Goal: Task Accomplishment & Management: Complete application form

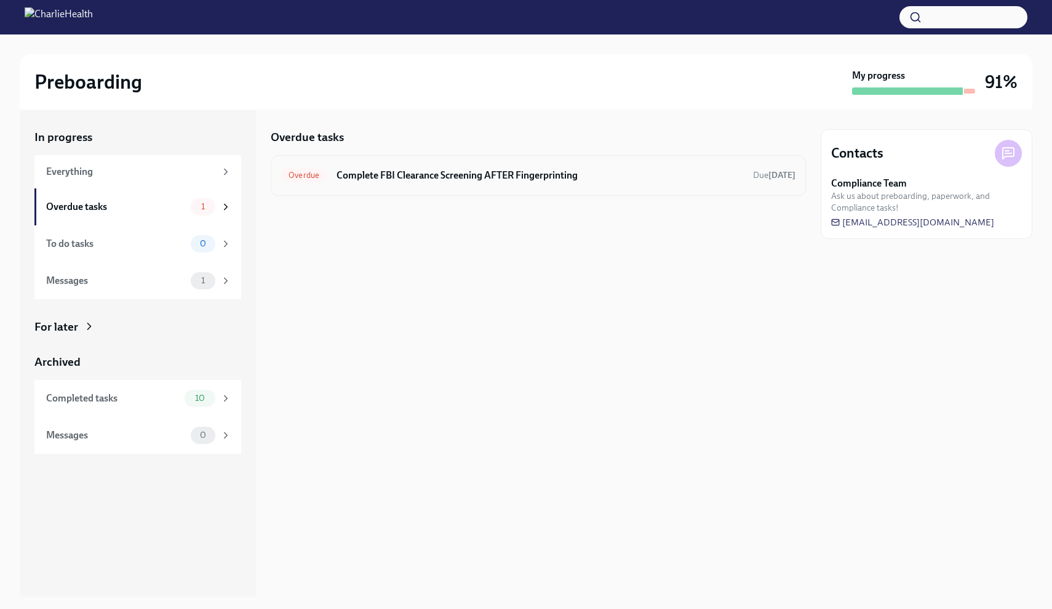
click at [411, 184] on div "Overdue Complete FBI Clearance Screening AFTER Fingerprinting Due [DATE]" at bounding box center [538, 176] width 515 height 20
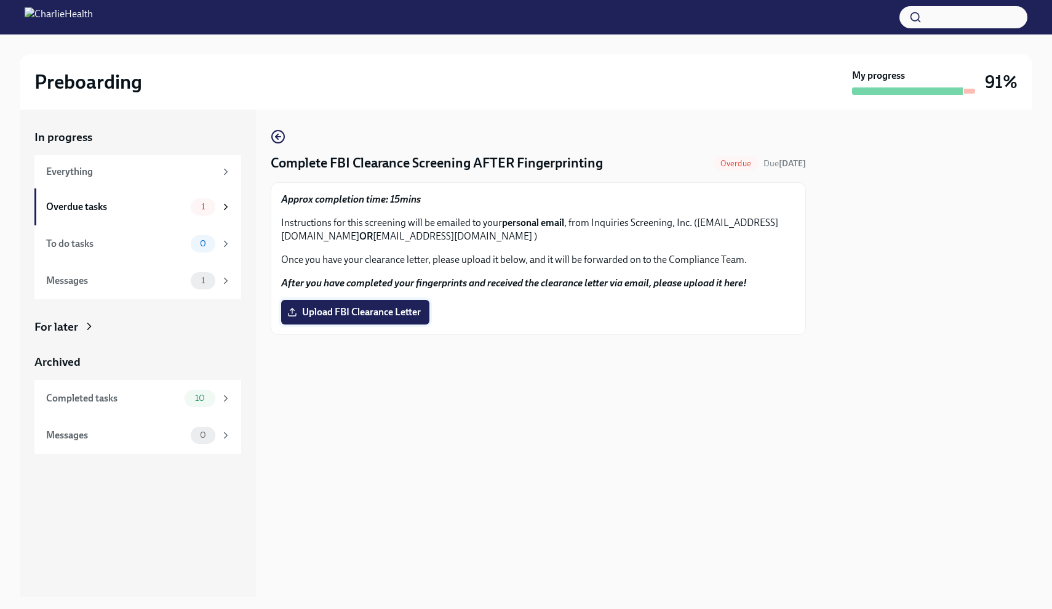
click at [391, 314] on span "Upload FBI Clearance Letter" at bounding box center [355, 312] width 131 height 12
click at [0, 0] on input "Upload FBI Clearance Letter" at bounding box center [0, 0] width 0 height 0
click at [324, 321] on label "FBI Clearance .pdf" at bounding box center [334, 312] width 107 height 25
click at [0, 0] on input "FBI Clearance .pdf" at bounding box center [0, 0] width 0 height 0
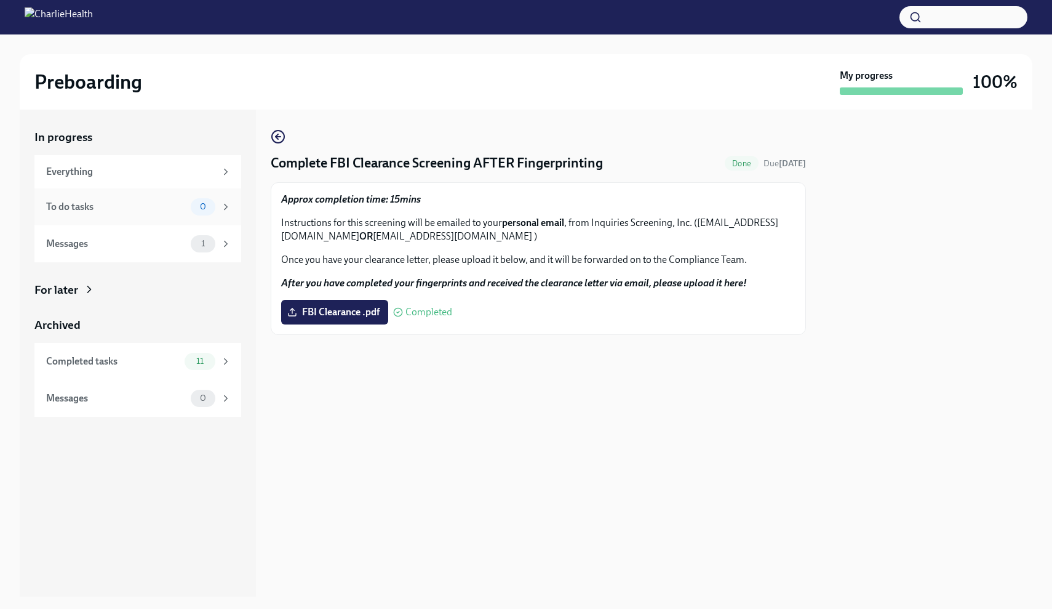
click at [173, 206] on div "To do tasks" at bounding box center [116, 207] width 140 height 14
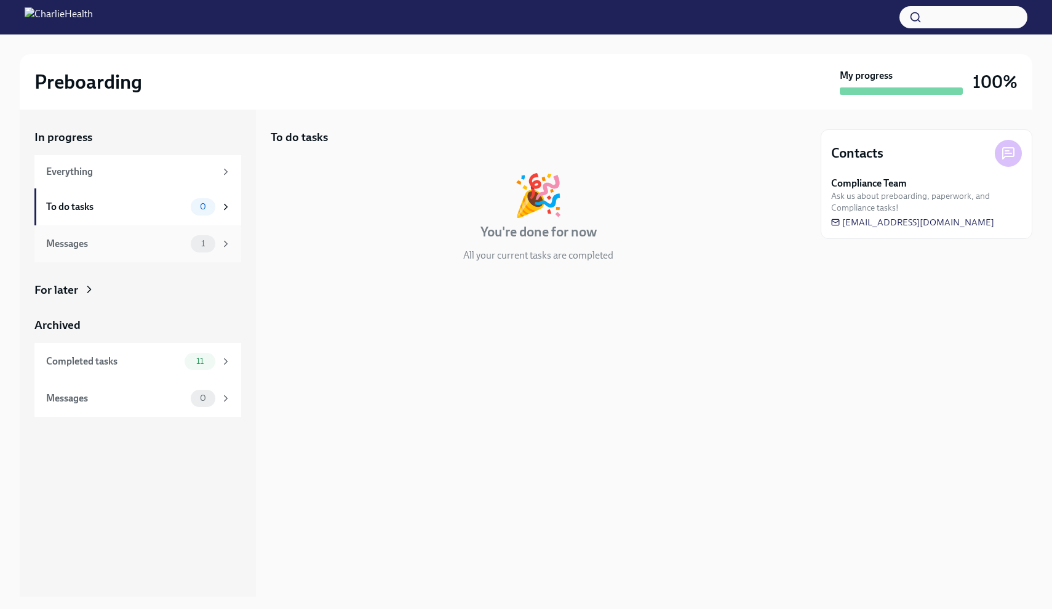
click at [179, 238] on div "Messages" at bounding box center [116, 244] width 140 height 14
